Goal: Find specific page/section: Find specific page/section

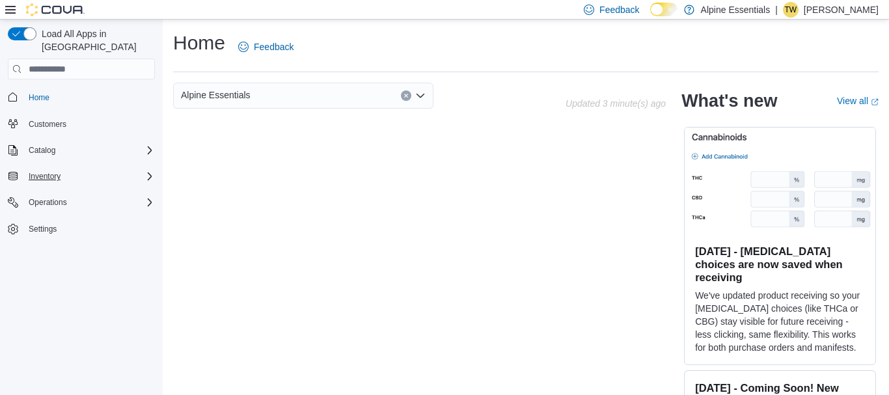
click at [148, 173] on icon "Complex example" at bounding box center [150, 177] width 4 height 8
click at [150, 191] on icon "Complex example" at bounding box center [151, 195] width 8 height 8
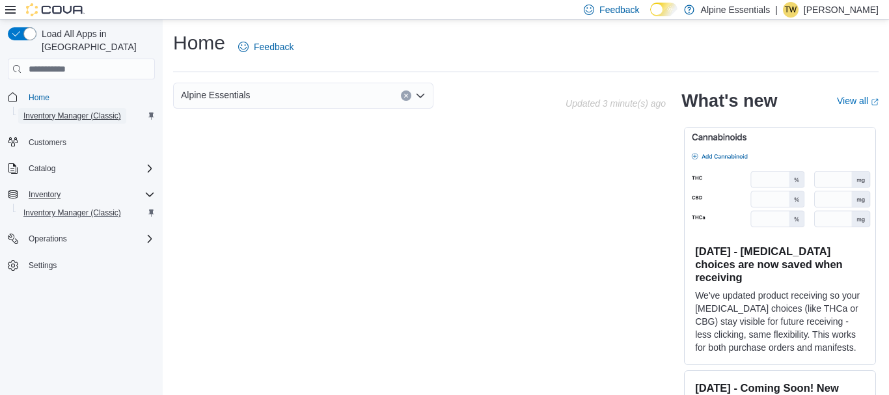
click at [61, 111] on span "Inventory Manager (Classic)" at bounding box center [72, 116] width 98 height 10
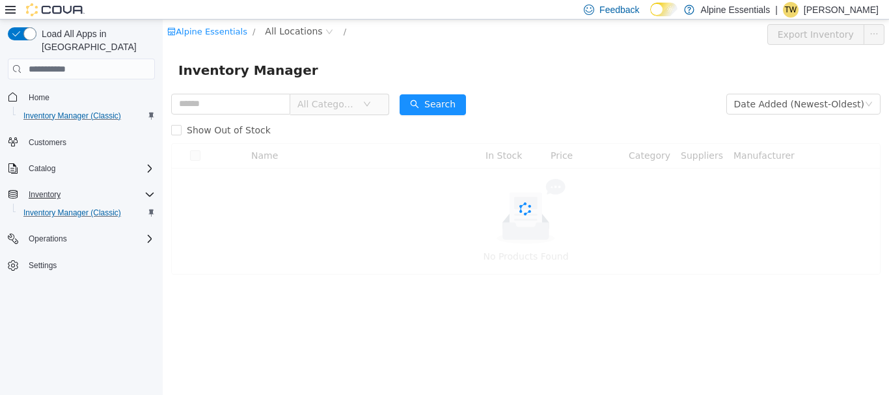
click at [8, 7] on icon at bounding box center [10, 10] width 10 height 8
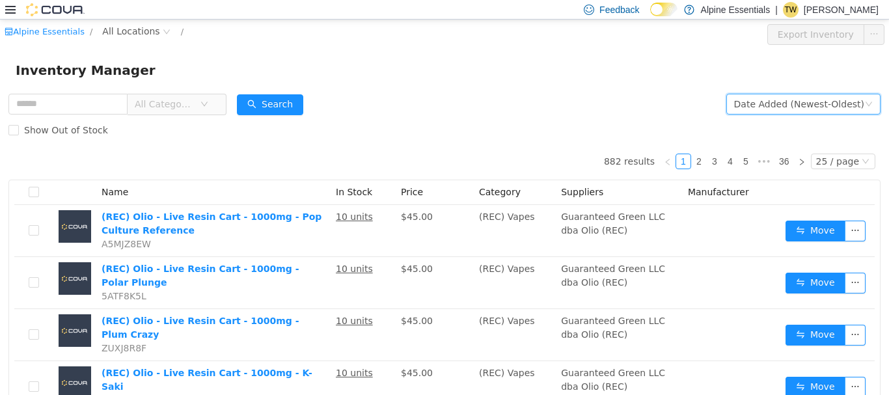
click at [810, 96] on div "Date Added (Newest-Oldest)" at bounding box center [799, 104] width 130 height 20
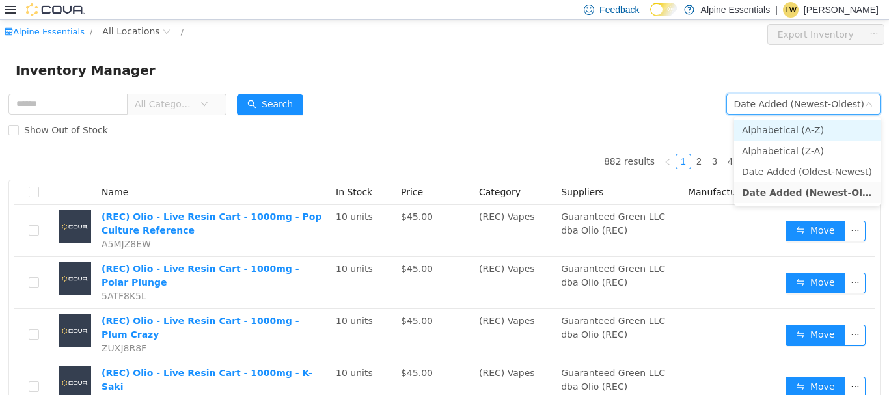
click at [787, 130] on li "Alphabetical (A-Z)" at bounding box center [807, 130] width 146 height 21
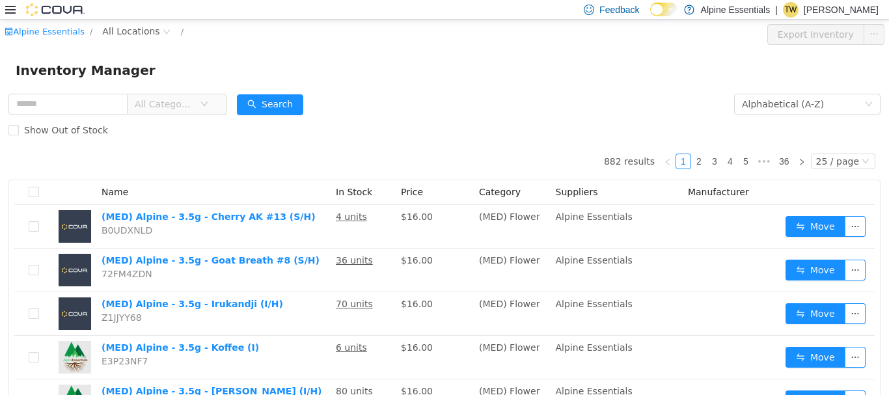
click at [696, 54] on div "Inventory Manager" at bounding box center [444, 70] width 889 height 42
click at [128, 107] on input "text" at bounding box center [67, 104] width 119 height 21
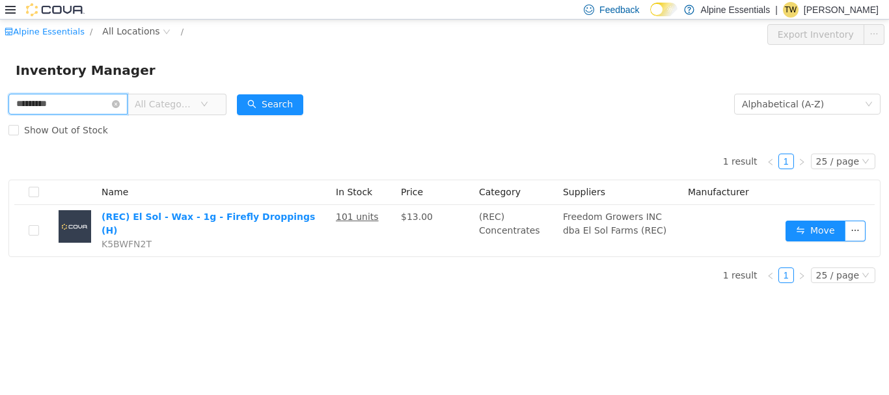
type input "*********"
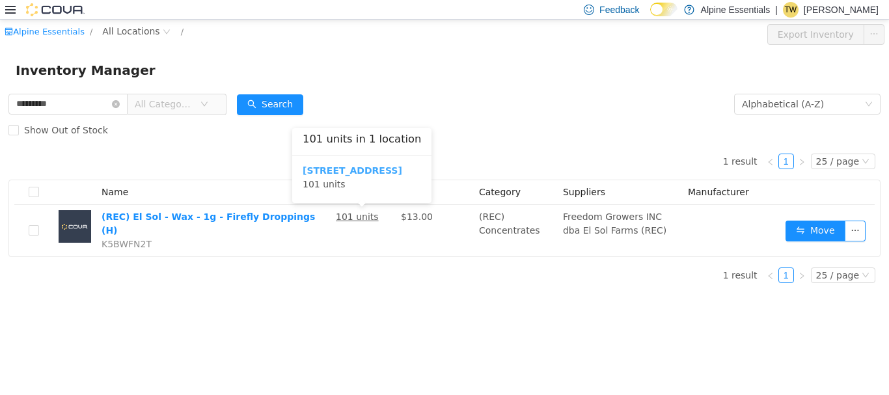
click at [370, 171] on div "[STREET_ADDRESS] 101 units" at bounding box center [362, 177] width 119 height 27
click at [370, 171] on b "[STREET_ADDRESS]" at bounding box center [353, 170] width 100 height 10
